Goal: Task Accomplishment & Management: Use online tool/utility

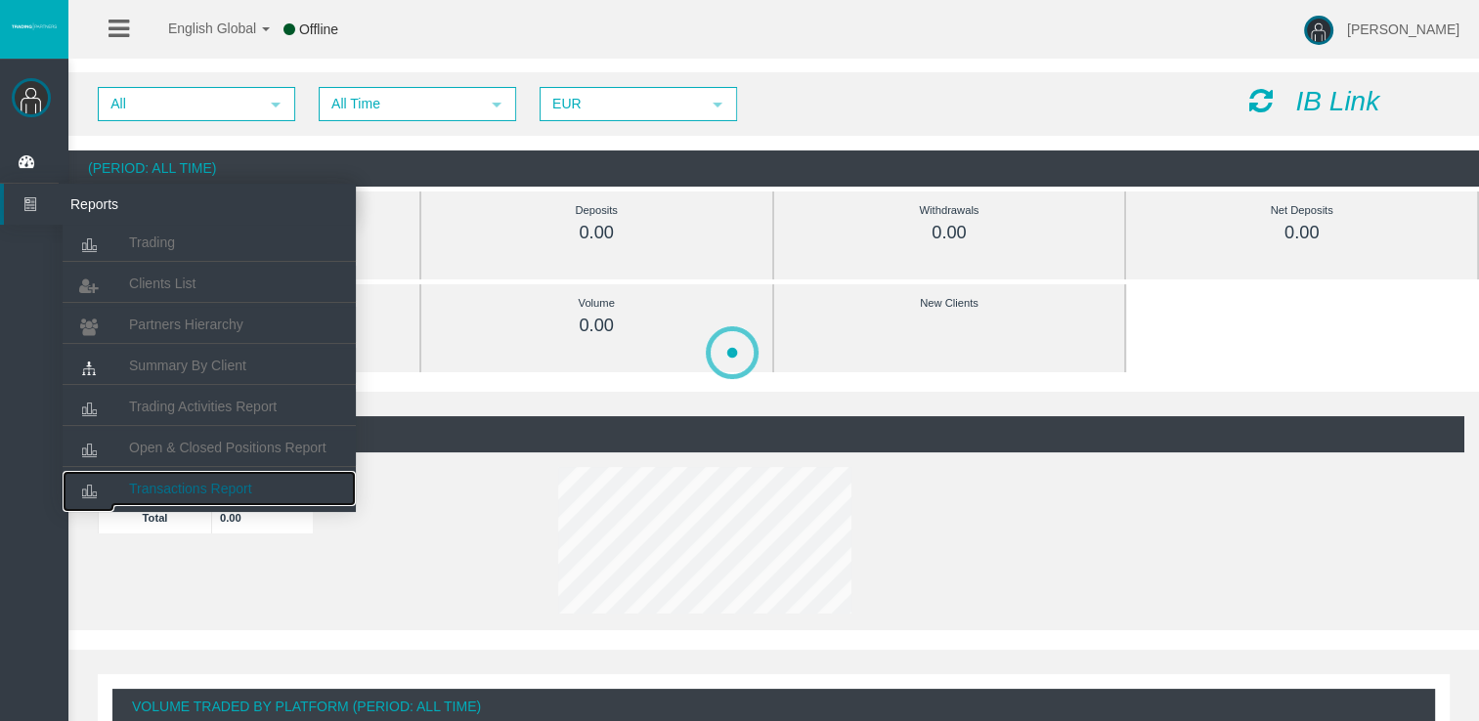
click at [184, 475] on link "Transactions Report" at bounding box center [209, 488] width 293 height 35
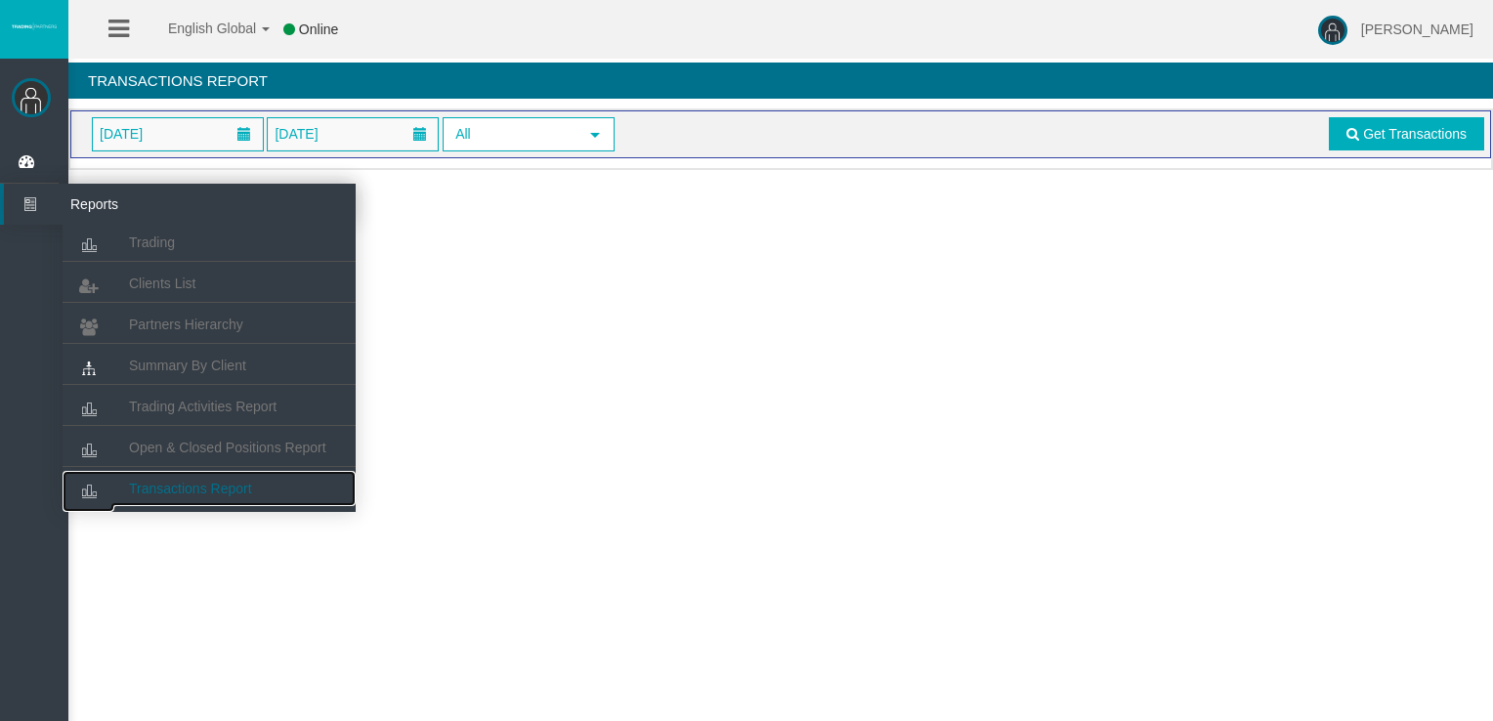
click at [184, 475] on link "Transactions Report" at bounding box center [209, 488] width 293 height 35
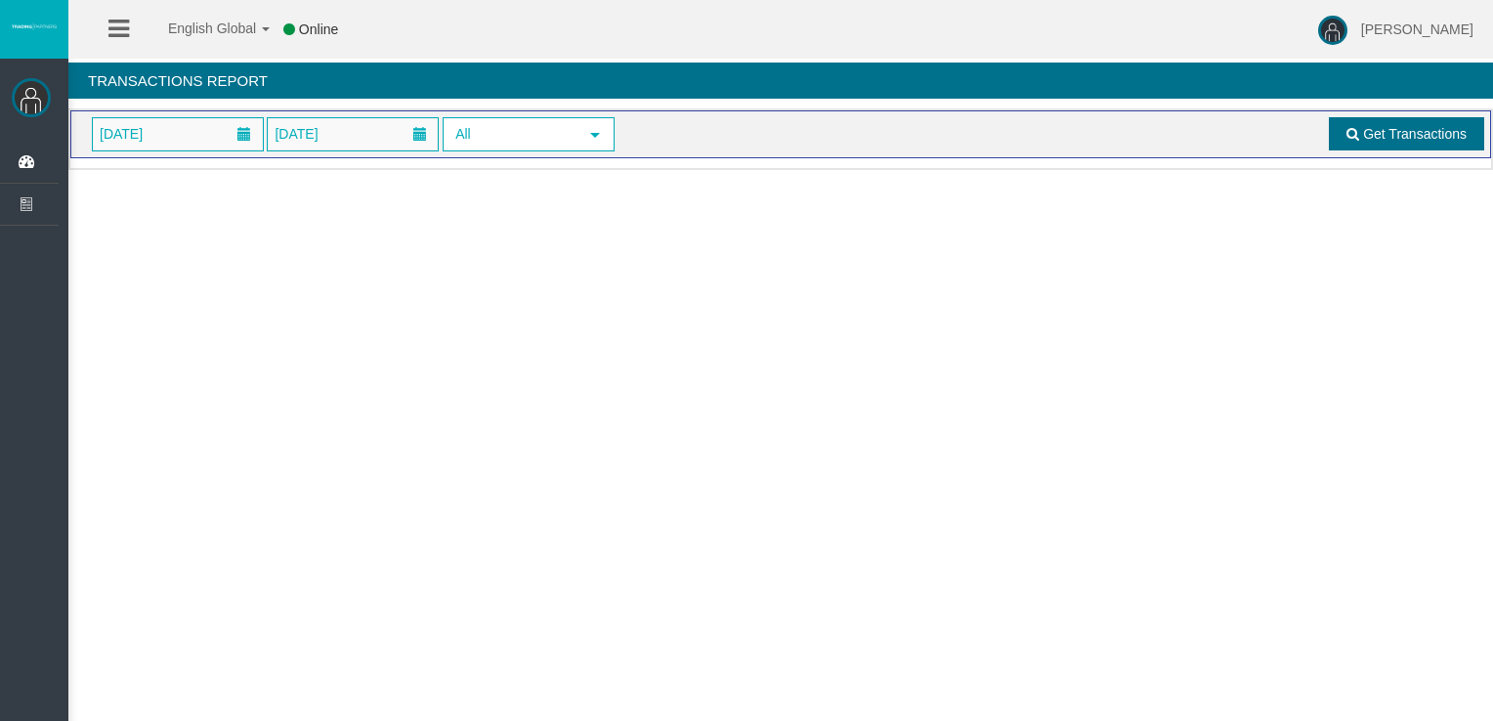
click at [1434, 135] on span "Get Transactions" at bounding box center [1415, 134] width 104 height 16
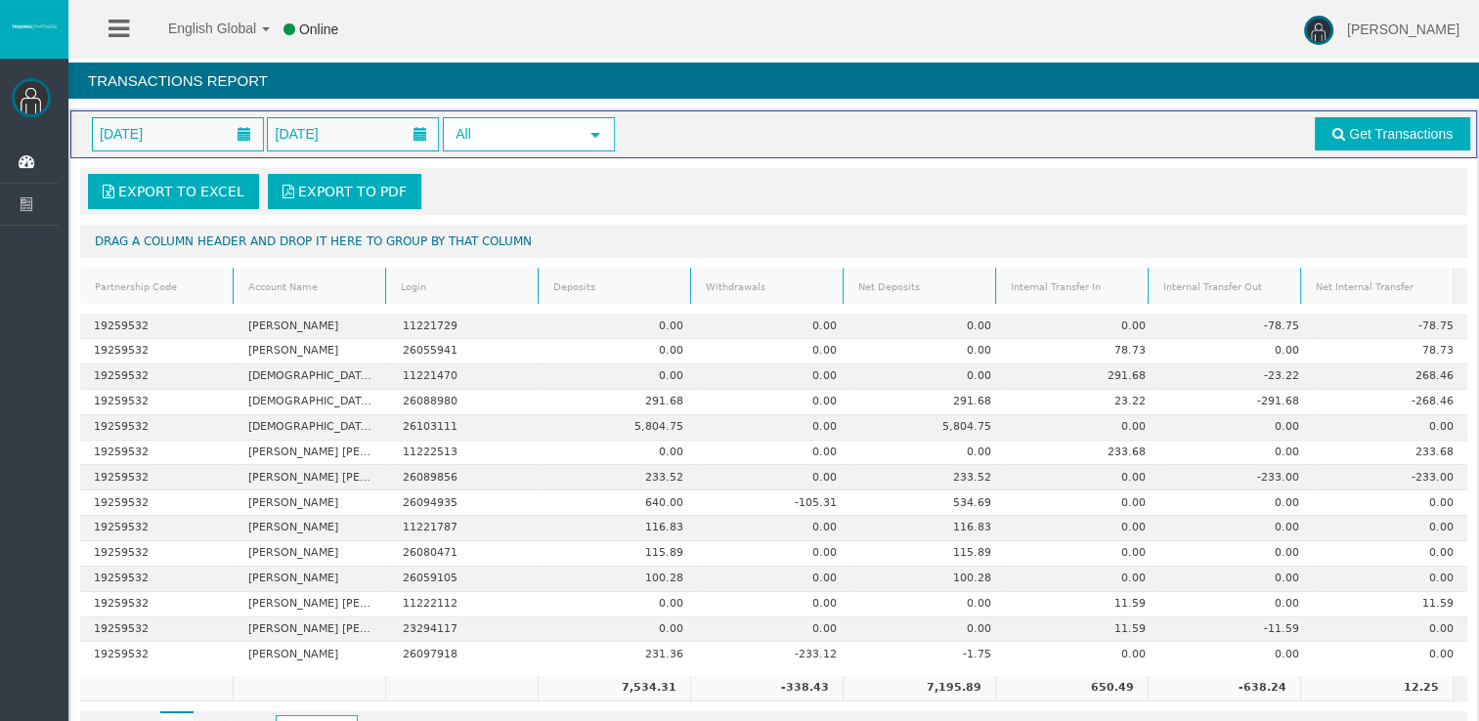
scroll to position [64, 0]
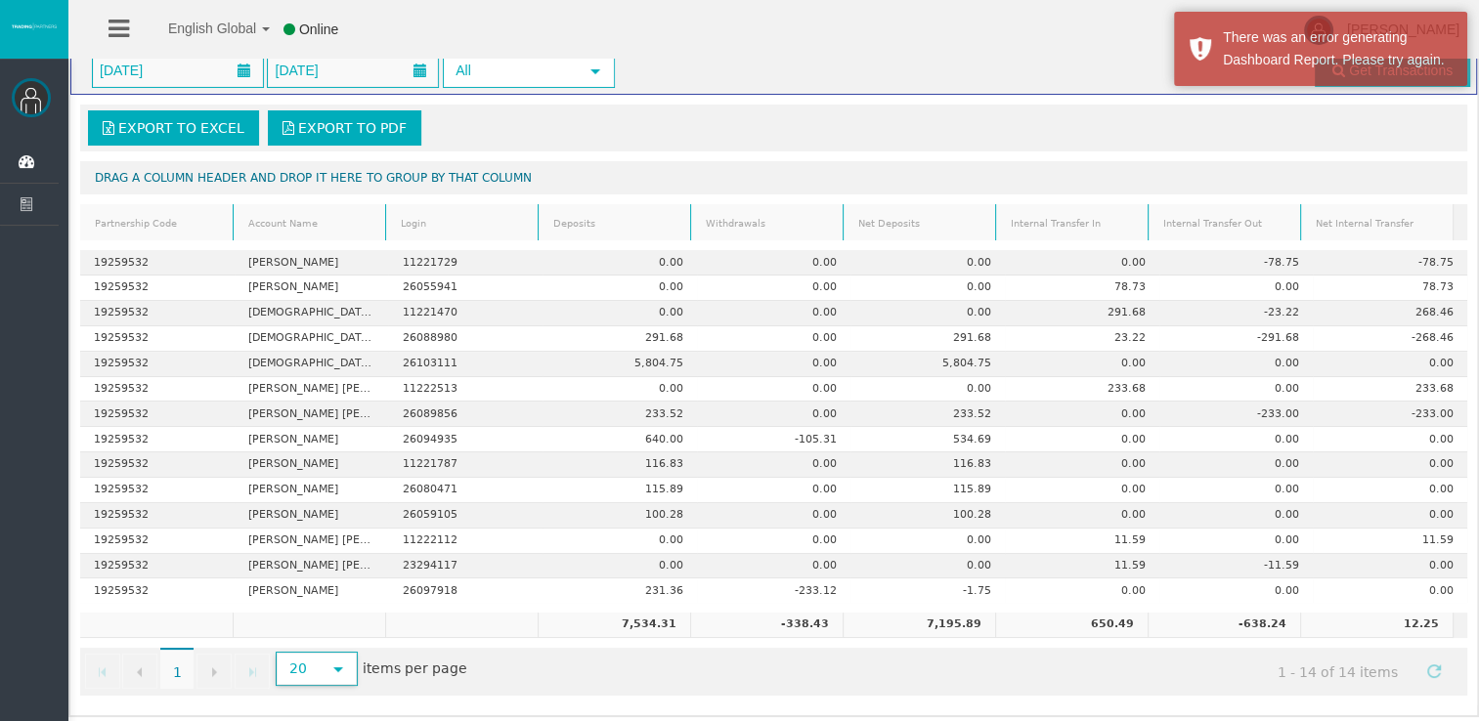
click at [340, 667] on span "select" at bounding box center [338, 670] width 16 height 16
click at [317, 600] on li "100" at bounding box center [314, 591] width 78 height 31
